Goal: Task Accomplishment & Management: Complete application form

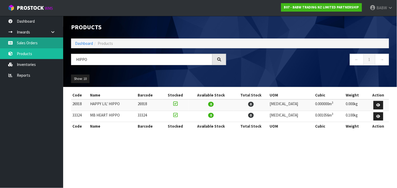
click at [38, 44] on link "Sales Orders" at bounding box center [31, 42] width 63 height 11
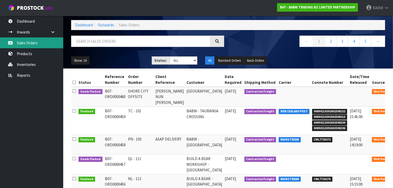
scroll to position [23, 0]
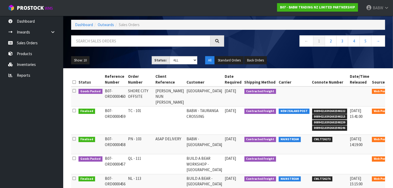
click at [397, 93] on icon at bounding box center [400, 91] width 4 height 3
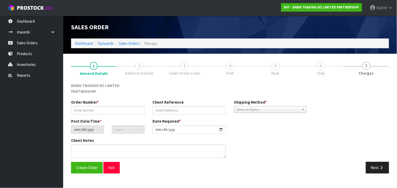
type input "SHORE CITY OFFSITE"
type input "[PERSON_NAME] NUN [PERSON_NAME]"
type input "[DATE]"
type input "13:07:00.000"
type input "2025-09-26"
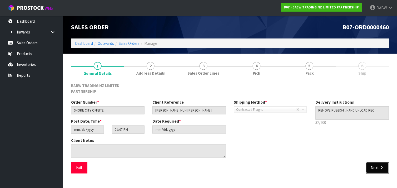
click at [369, 162] on button "Next" at bounding box center [377, 167] width 23 height 11
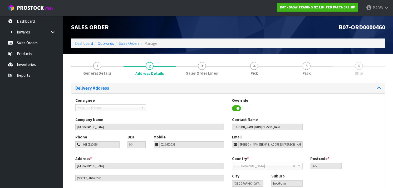
scroll to position [36, 0]
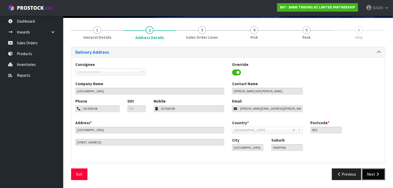
click at [371, 170] on button "Next" at bounding box center [373, 173] width 23 height 11
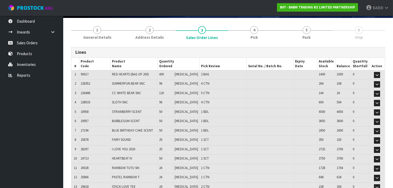
scroll to position [23, 0]
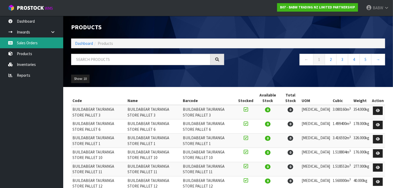
click at [27, 46] on link "Sales Orders" at bounding box center [31, 42] width 63 height 11
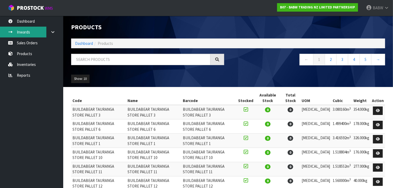
click at [26, 31] on link "Inwards" at bounding box center [31, 32] width 63 height 11
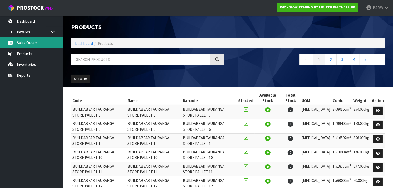
click at [30, 42] on link "Sales Orders" at bounding box center [31, 42] width 63 height 11
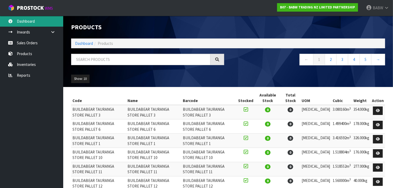
click at [32, 17] on link "Dashboard" at bounding box center [31, 21] width 63 height 11
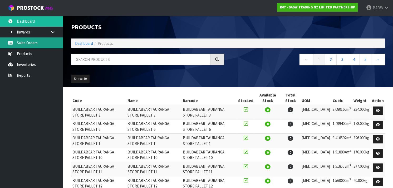
click at [26, 42] on link "Sales Orders" at bounding box center [31, 42] width 63 height 11
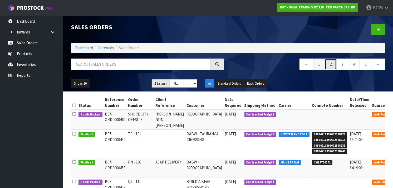
click at [330, 65] on link "2" at bounding box center [331, 63] width 12 height 11
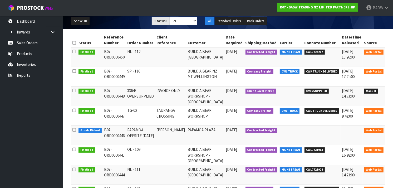
scroll to position [63, 0]
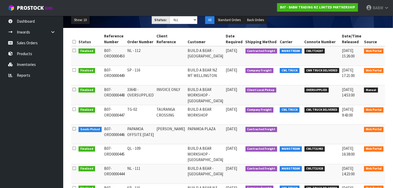
click at [390, 129] on icon at bounding box center [392, 129] width 4 height 3
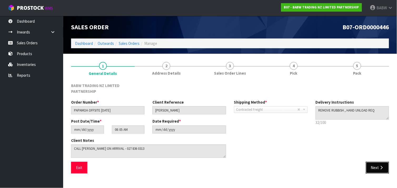
click at [381, 164] on button "Next" at bounding box center [377, 167] width 23 height 11
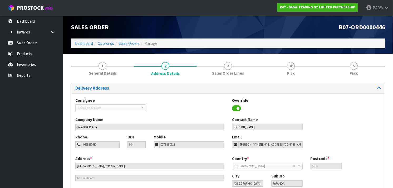
scroll to position [36, 0]
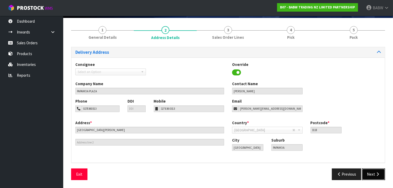
click at [372, 171] on button "Next" at bounding box center [373, 173] width 23 height 11
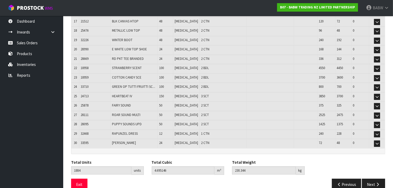
scroll to position [243, 0]
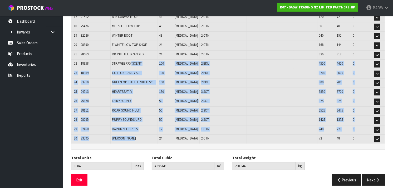
drag, startPoint x: 137, startPoint y: 77, endPoint x: 142, endPoint y: 130, distance: 53.1
click at [142, 134] on td "[PERSON_NAME]" at bounding box center [134, 138] width 47 height 9
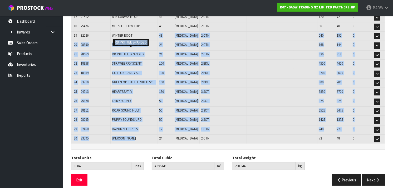
drag, startPoint x: 142, startPoint y: 130, endPoint x: 140, endPoint y: 32, distance: 98.2
click at [140, 32] on td "WINTER BOOT" at bounding box center [134, 36] width 47 height 9
drag, startPoint x: 140, startPoint y: 32, endPoint x: 171, endPoint y: 132, distance: 104.3
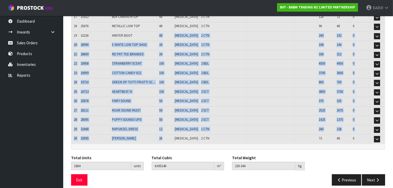
click at [171, 134] on td "24" at bounding box center [165, 138] width 16 height 9
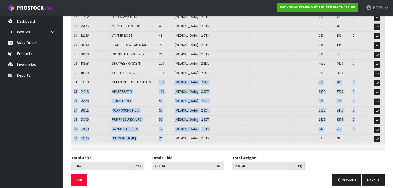
drag, startPoint x: 171, startPoint y: 132, endPoint x: 155, endPoint y: 72, distance: 62.3
click at [155, 72] on td "COTTON CANDY SCE" at bounding box center [134, 73] width 47 height 9
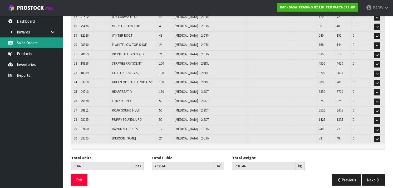
click at [27, 41] on link "Sales Orders" at bounding box center [31, 42] width 63 height 11
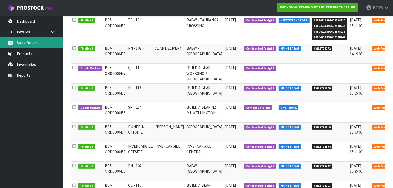
scroll to position [124, 0]
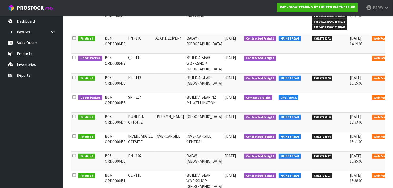
click at [397, 99] on icon at bounding box center [400, 98] width 4 height 3
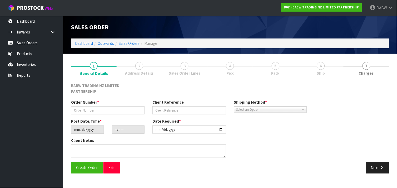
type input "SP - 117"
type input "[DATE]"
type input "13:19:00.000"
type input "[DATE]"
type textarea "CALL/MESSGAE AFTERNOON PRIOR TO MORNING DELIVERY - FRANKI 0273810540, TO MAKE S…"
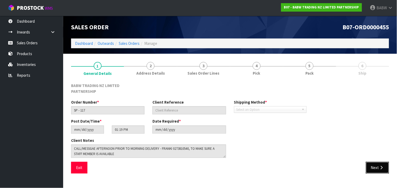
click at [381, 162] on button "Next" at bounding box center [377, 167] width 23 height 11
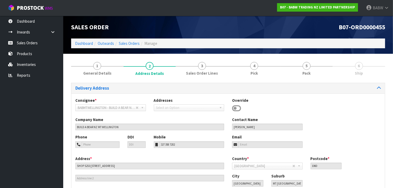
scroll to position [36, 0]
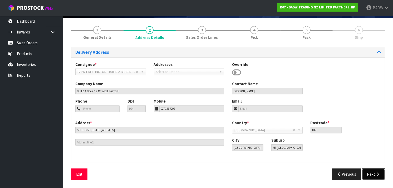
click at [379, 172] on icon "button" at bounding box center [377, 174] width 5 height 4
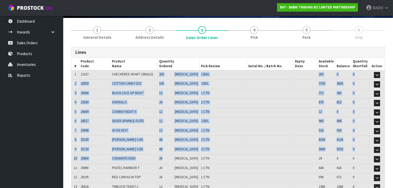
drag, startPoint x: 156, startPoint y: 77, endPoint x: 169, endPoint y: 156, distance: 80.0
click at [169, 156] on td "24" at bounding box center [165, 158] width 16 height 9
drag, startPoint x: 163, startPoint y: 135, endPoint x: 155, endPoint y: 77, distance: 59.1
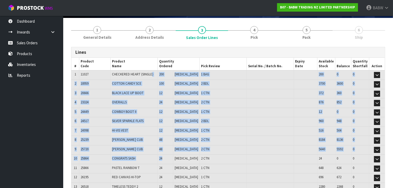
click at [155, 77] on td "CHECKERED HEART (SINGLE)" at bounding box center [134, 74] width 47 height 9
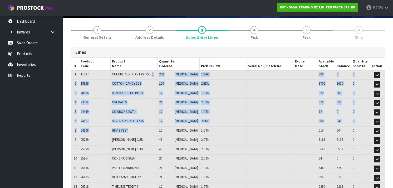
drag, startPoint x: 156, startPoint y: 81, endPoint x: 162, endPoint y: 131, distance: 50.2
click at [158, 131] on td "HI-VIS VEST" at bounding box center [134, 130] width 47 height 9
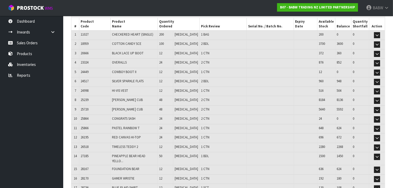
scroll to position [75, 0]
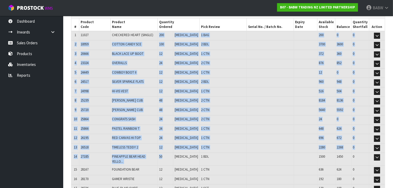
drag, startPoint x: 163, startPoint y: 31, endPoint x: 170, endPoint y: 161, distance: 130.3
click at [170, 165] on td "12" at bounding box center [165, 169] width 16 height 9
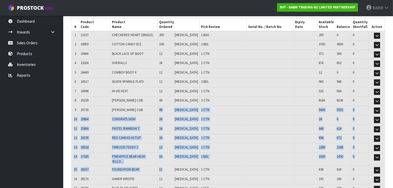
drag, startPoint x: 167, startPoint y: 152, endPoint x: 162, endPoint y: 106, distance: 46.6
click at [158, 106] on td "[PERSON_NAME] CUB" at bounding box center [134, 110] width 47 height 9
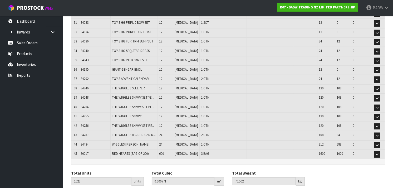
scroll to position [373, 0]
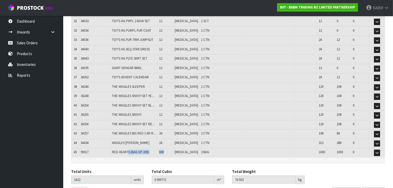
drag, startPoint x: 173, startPoint y: 140, endPoint x: 130, endPoint y: 142, distance: 42.4
click at [130, 148] on tr "45 90017 RED HEARTS (BAG OF 200) 600 [MEDICAL_DATA] 3 BAG 1600 1000 0 Edit" at bounding box center [227, 152] width 313 height 9
click at [130, 148] on td "RED HEARTS (BAG OF 200)" at bounding box center [134, 152] width 47 height 9
drag, startPoint x: 143, startPoint y: 137, endPoint x: 154, endPoint y: 137, distance: 11.3
click at [154, 148] on td "RED HEARTS (BAG OF 200)" at bounding box center [134, 152] width 47 height 9
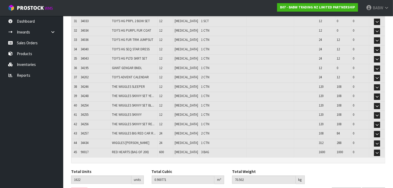
click at [154, 148] on td "RED HEARTS (BAG OF 200)" at bounding box center [134, 152] width 47 height 9
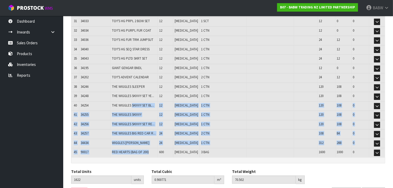
drag, startPoint x: 151, startPoint y: 137, endPoint x: 138, endPoint y: 92, distance: 46.3
click at [138, 103] on span "THE WIGGLES SKIVVY SET BL..." at bounding box center [133, 105] width 42 height 4
drag, startPoint x: 136, startPoint y: 117, endPoint x: 132, endPoint y: 138, distance: 21.4
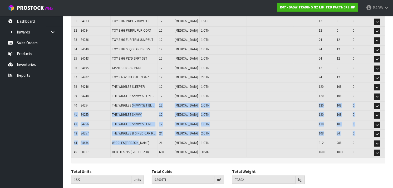
drag, startPoint x: 132, startPoint y: 138, endPoint x: 131, endPoint y: 134, distance: 3.7
click at [131, 139] on td "WIGGLES [PERSON_NAME]" at bounding box center [134, 143] width 47 height 9
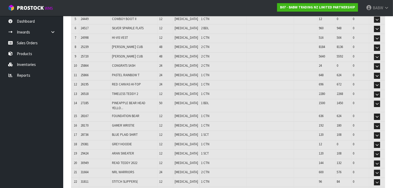
scroll to position [115, 0]
